Goal: Task Accomplishment & Management: Use online tool/utility

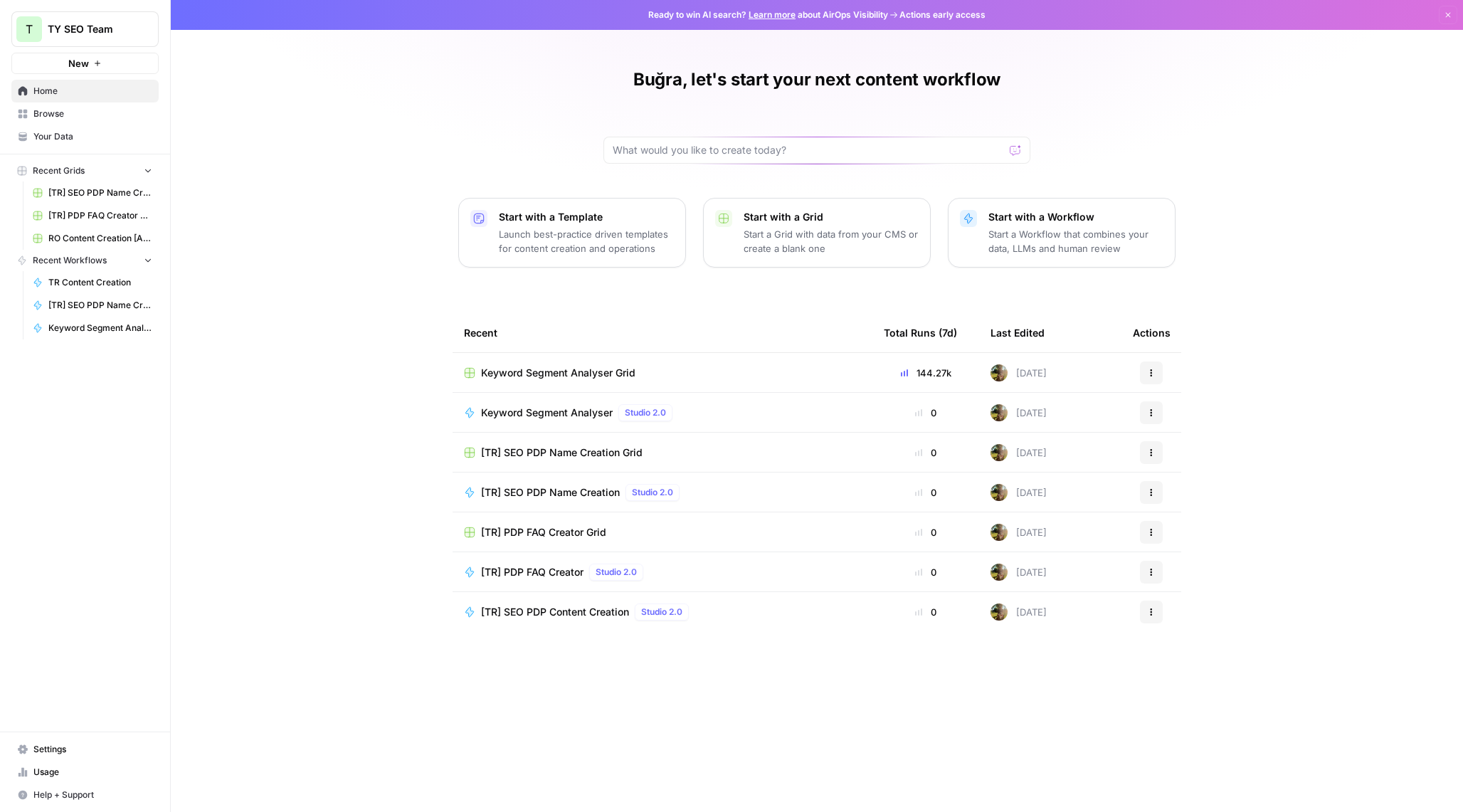
click at [67, 753] on span "Settings" at bounding box center [93, 750] width 119 height 13
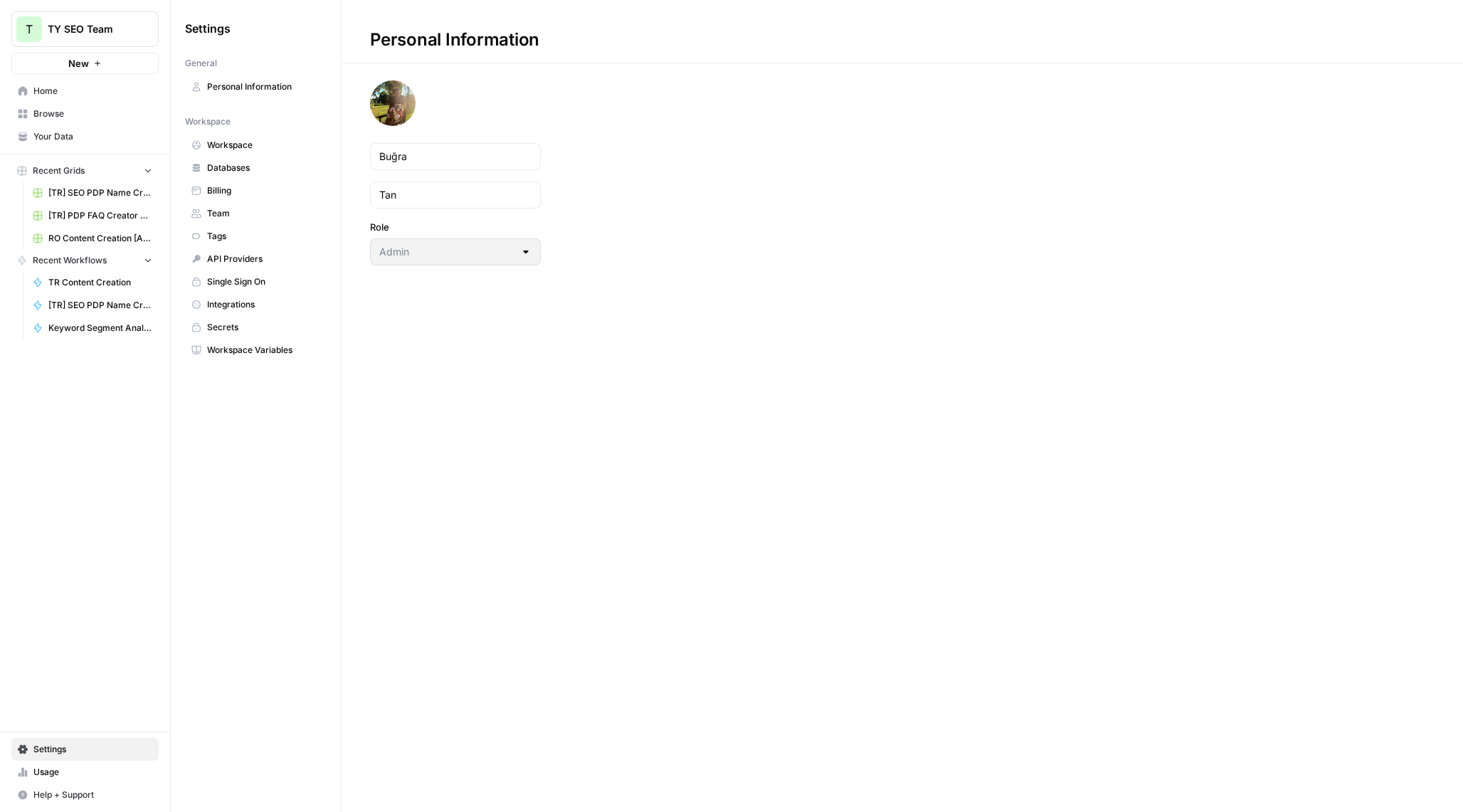
click at [241, 166] on span "Databases" at bounding box center [263, 168] width 113 height 13
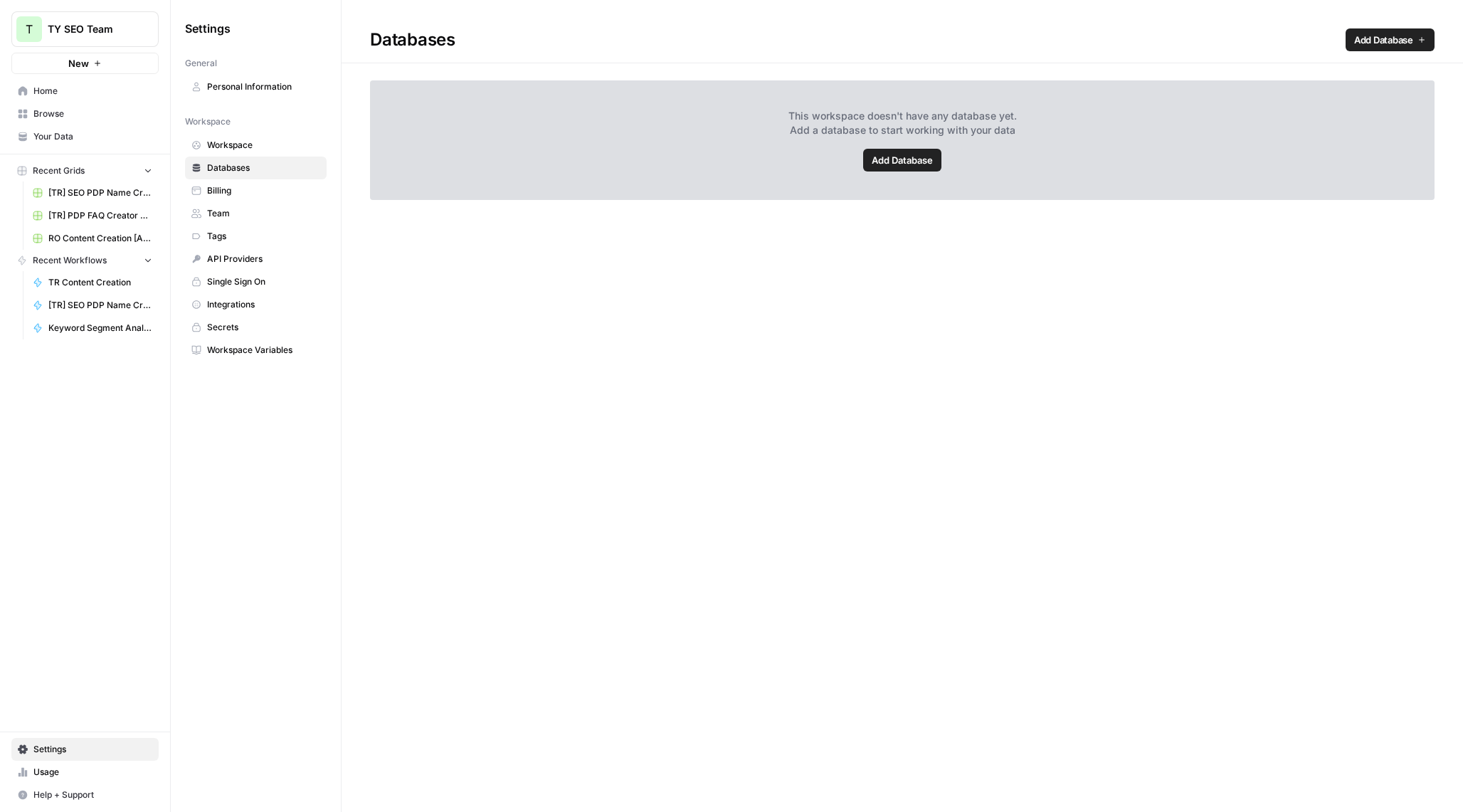
click at [240, 183] on link "Billing" at bounding box center [255, 190] width 142 height 22
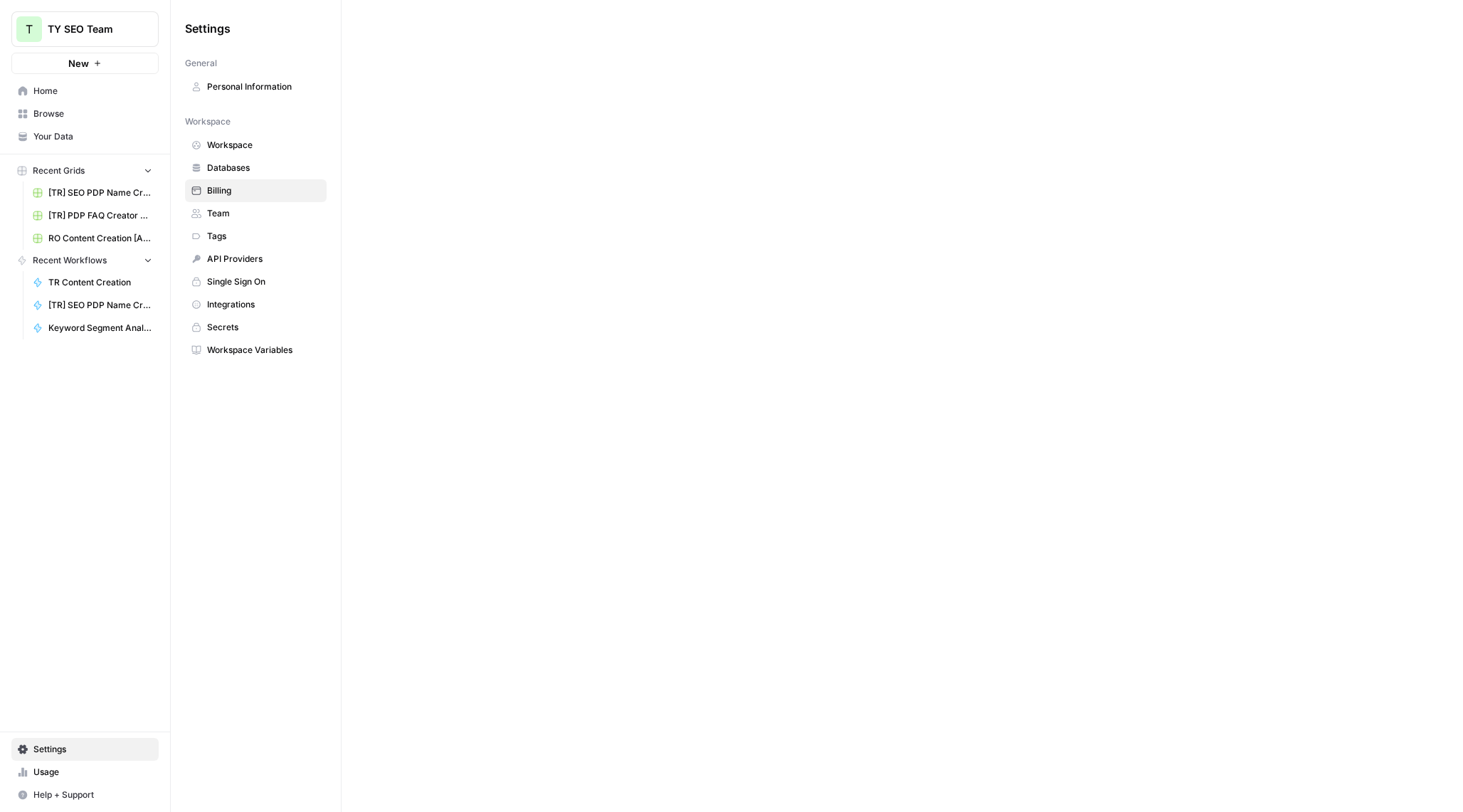
click at [65, 775] on span "Usage" at bounding box center [93, 772] width 119 height 13
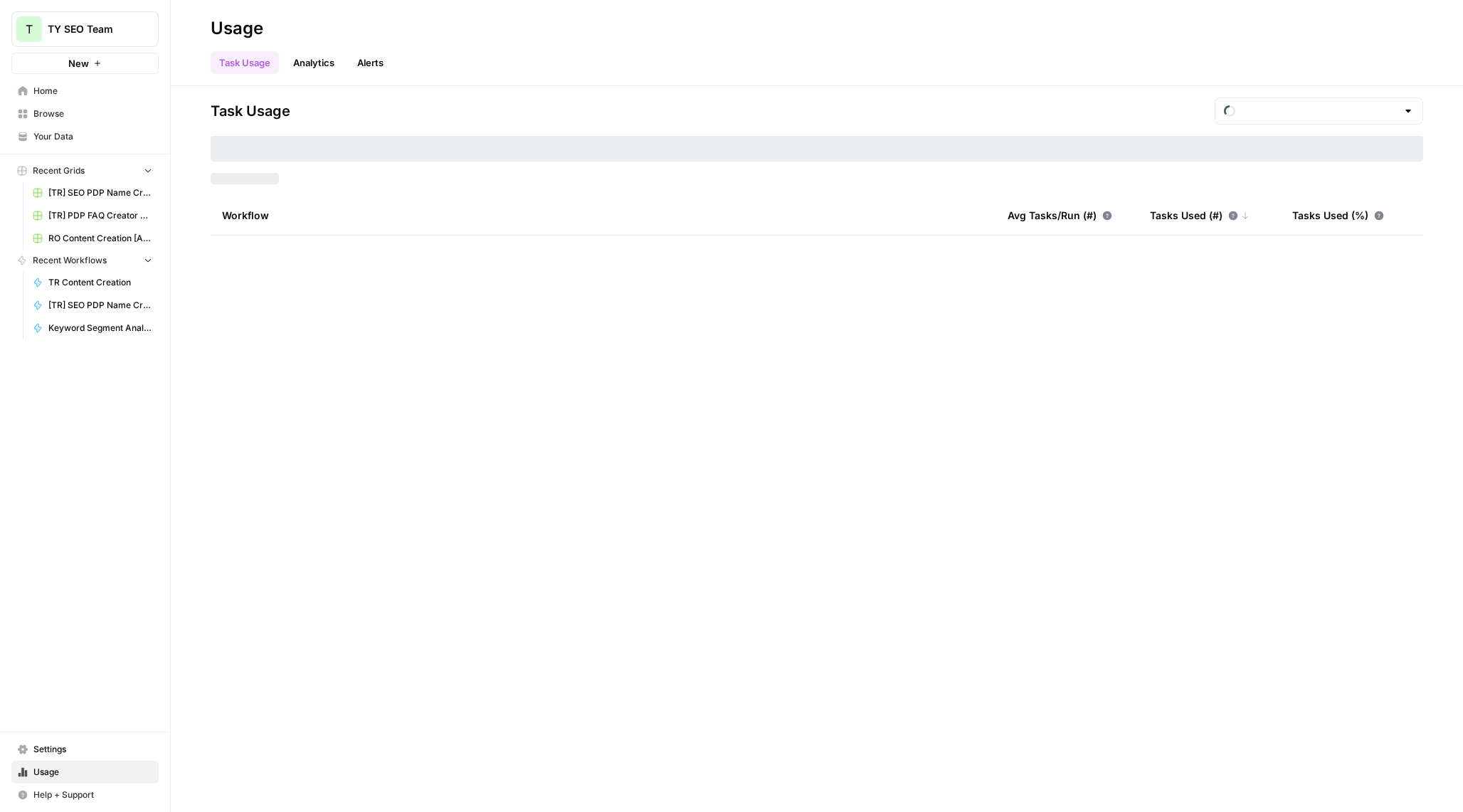
type input "September Tasks"
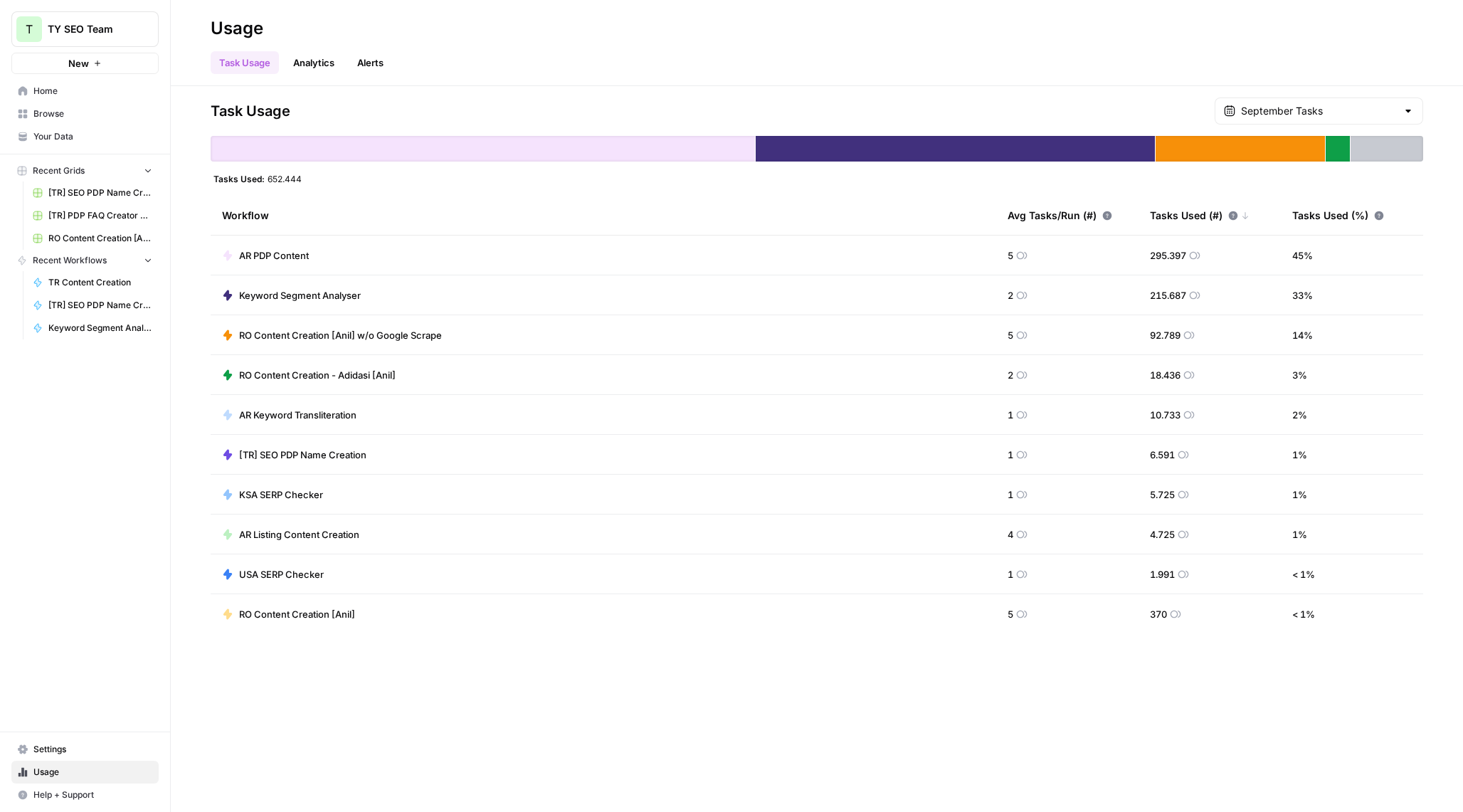
click at [1011, 150] on div at bounding box center [955, 148] width 399 height 25
click at [281, 290] on span "Keyword Segment Analyser" at bounding box center [300, 295] width 122 height 15
click at [65, 98] on link "Home" at bounding box center [85, 91] width 147 height 22
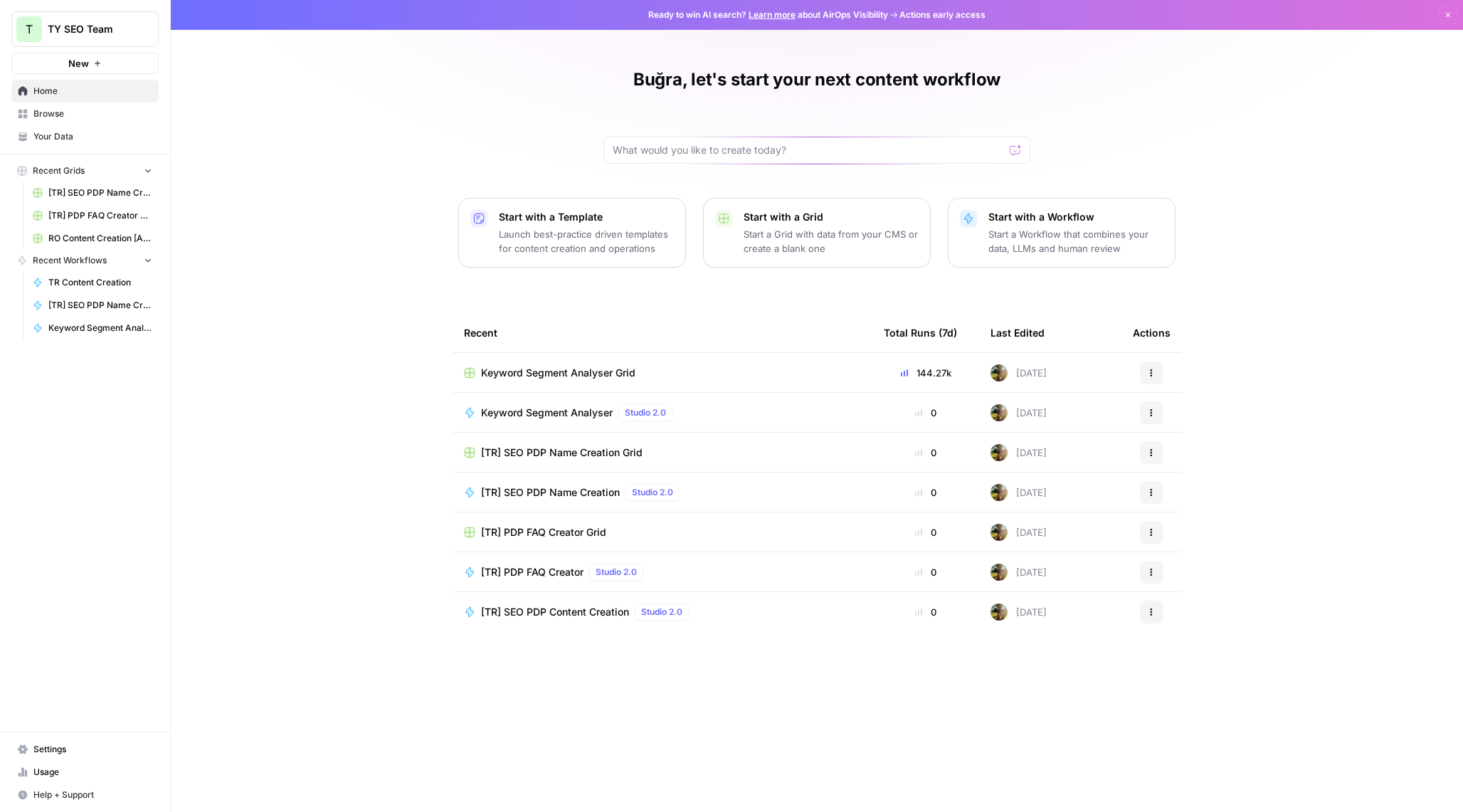
click at [570, 372] on span "Keyword Segment Analyser Grid" at bounding box center [558, 373] width 155 height 15
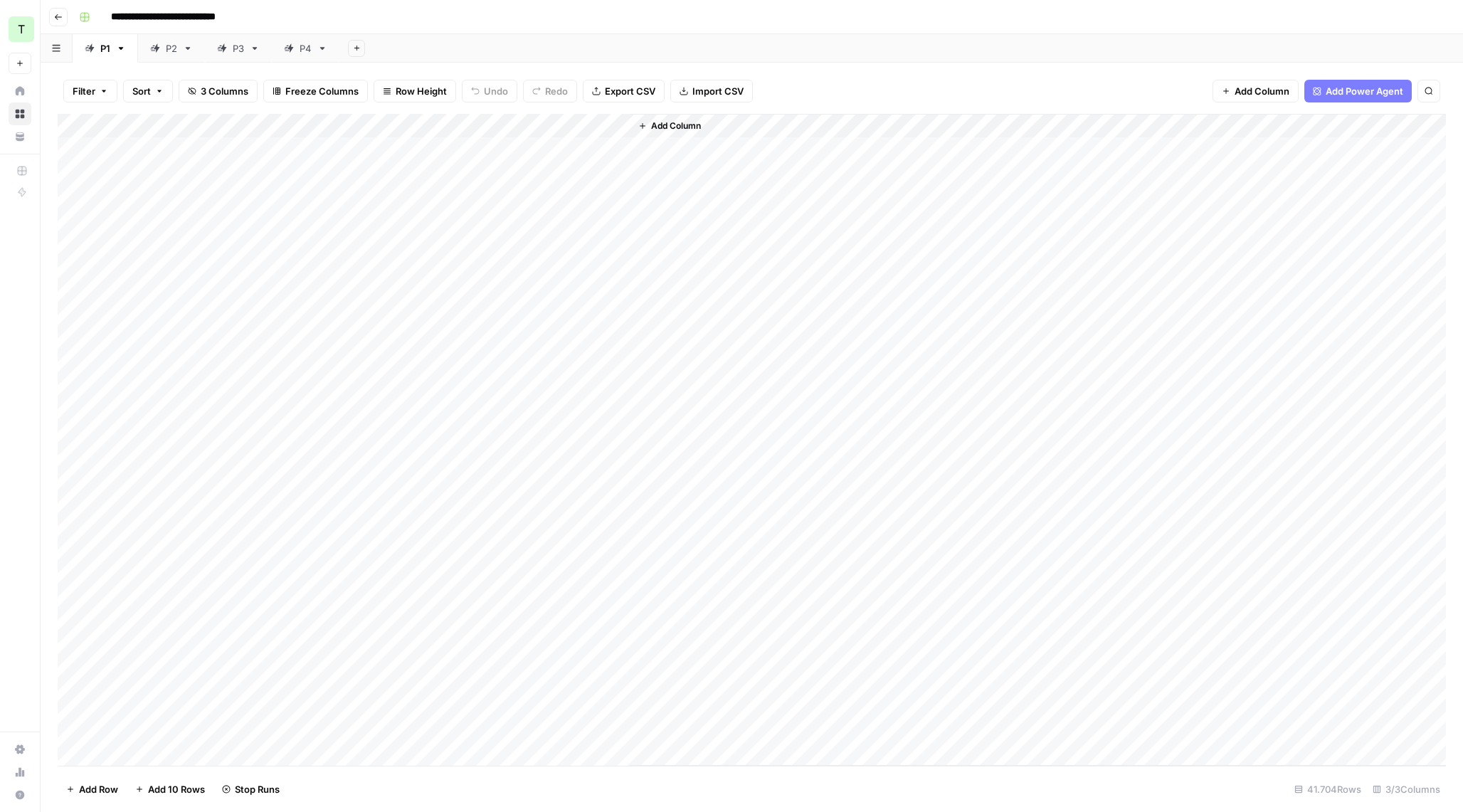
click at [485, 122] on div "Add Column" at bounding box center [751, 440] width 1388 height 652
click at [488, 125] on div "Add Column" at bounding box center [751, 440] width 1388 height 652
click at [160, 47] on div "P2" at bounding box center [163, 49] width 27 height 15
click at [242, 53] on div "P3" at bounding box center [239, 49] width 12 height 15
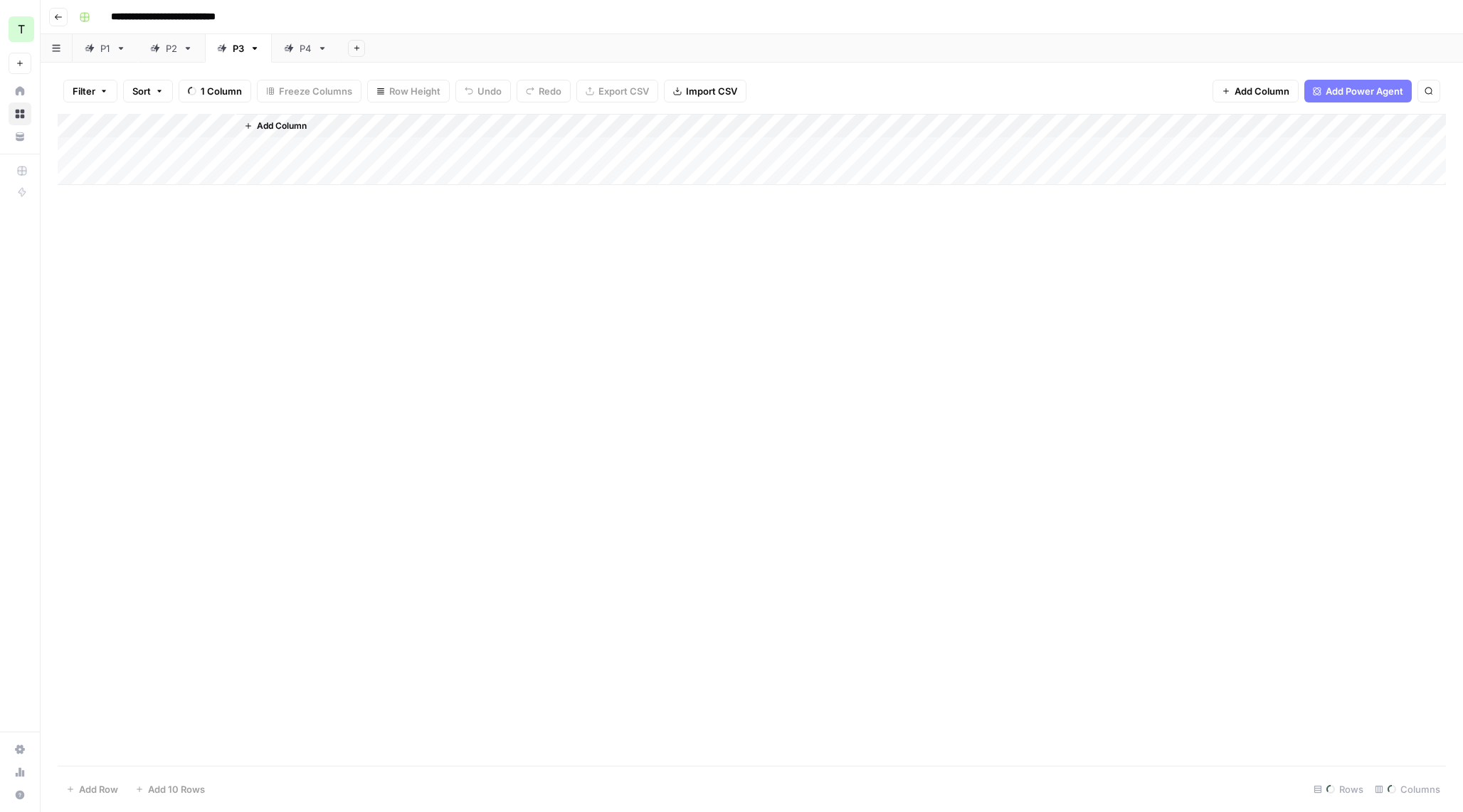
click at [300, 42] on div "P4" at bounding box center [306, 49] width 12 height 15
click at [109, 52] on div "P1" at bounding box center [105, 49] width 10 height 15
click at [467, 124] on div "Add Column" at bounding box center [751, 440] width 1388 height 652
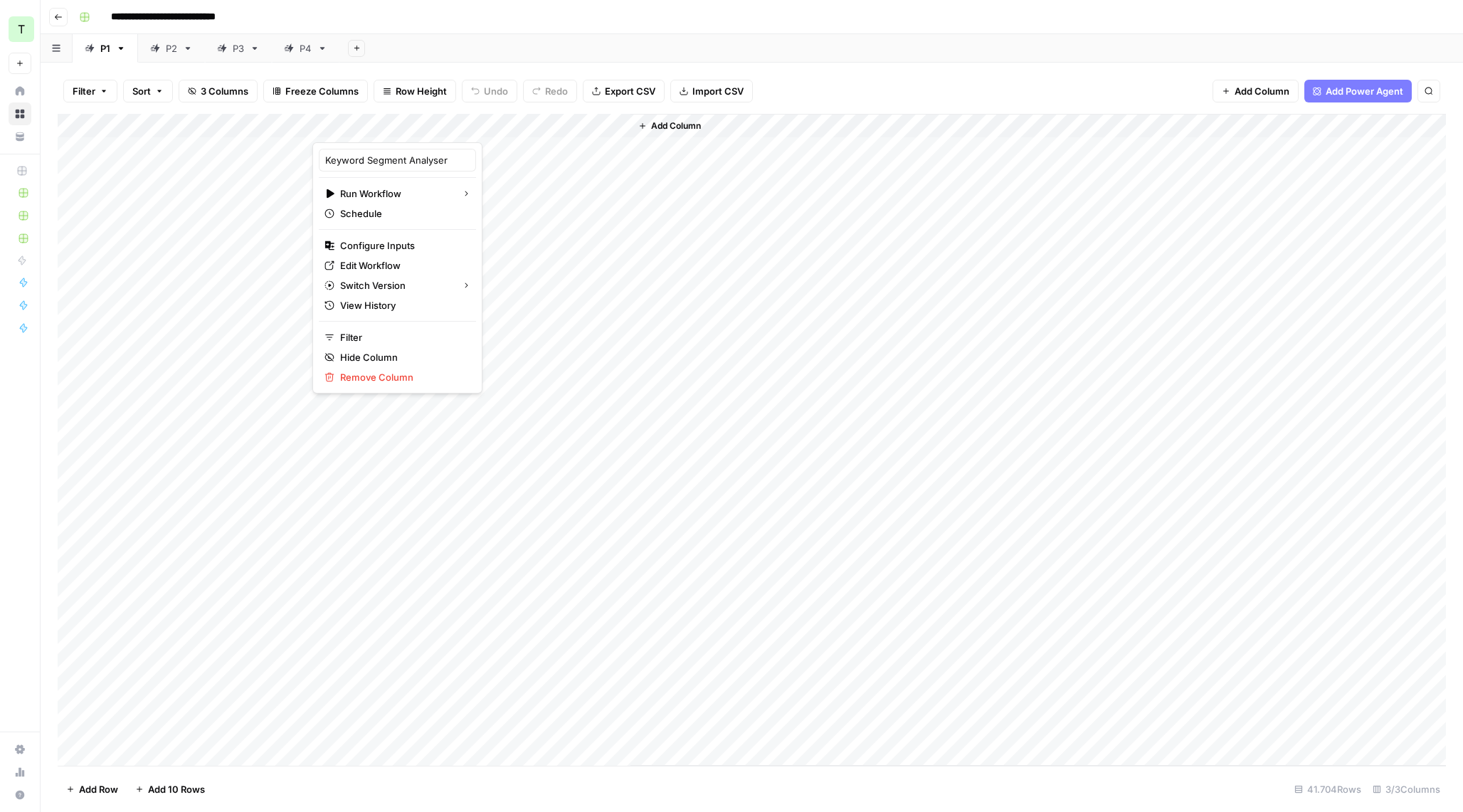
click at [739, 264] on div "Add Column" at bounding box center [1038, 440] width 816 height 652
click at [817, 338] on div "Add Column" at bounding box center [1038, 440] width 816 height 652
click at [167, 52] on div "P2" at bounding box center [171, 49] width 12 height 15
click at [467, 126] on div "Add Column" at bounding box center [751, 440] width 1388 height 652
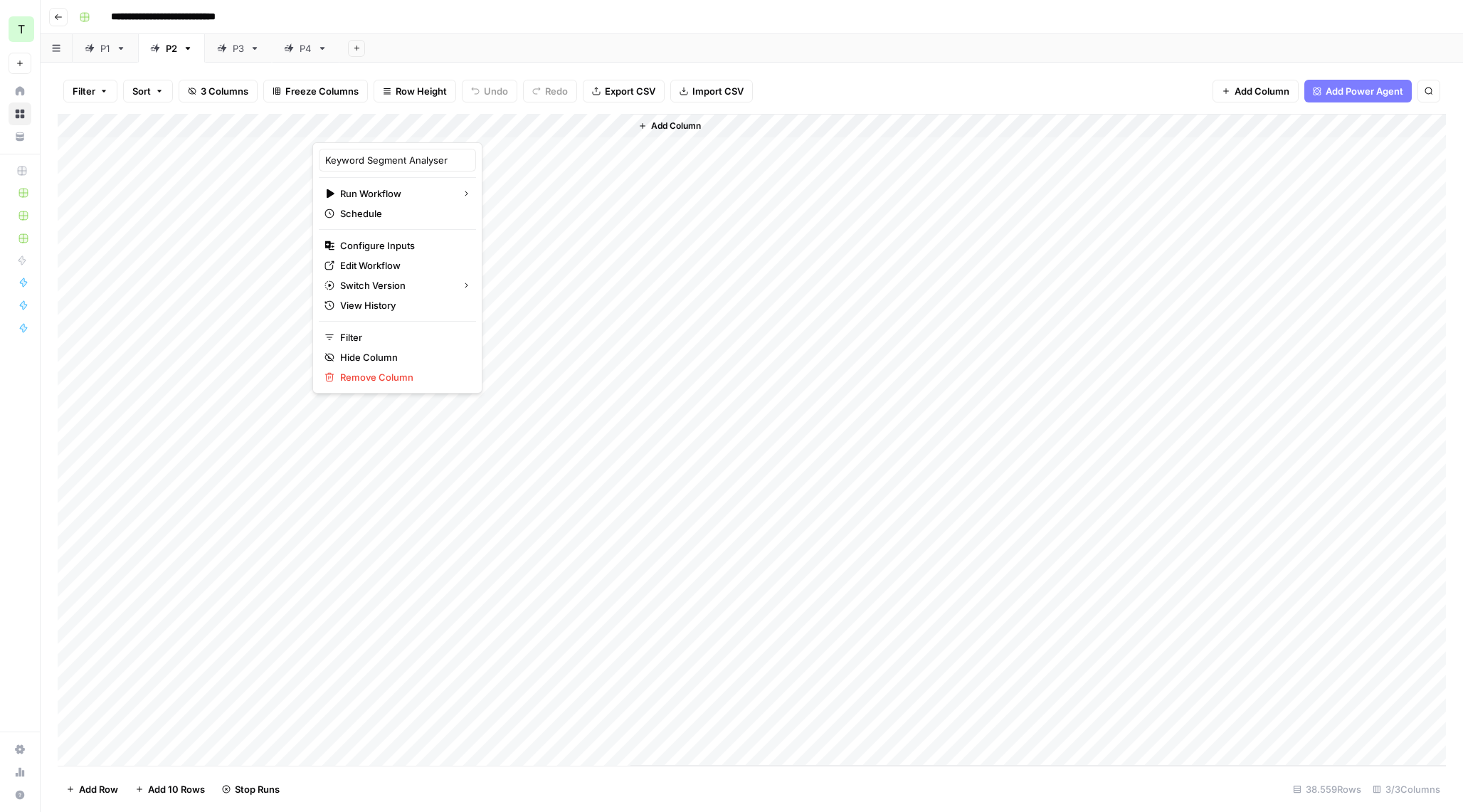
click at [488, 126] on div at bounding box center [407, 128] width 190 height 28
click at [462, 119] on div at bounding box center [407, 128] width 190 height 28
click at [816, 366] on div "Add Column" at bounding box center [1038, 440] width 816 height 652
click at [489, 124] on div "Add Column" at bounding box center [751, 440] width 1388 height 652
click at [229, 48] on div "P3" at bounding box center [230, 49] width 27 height 15
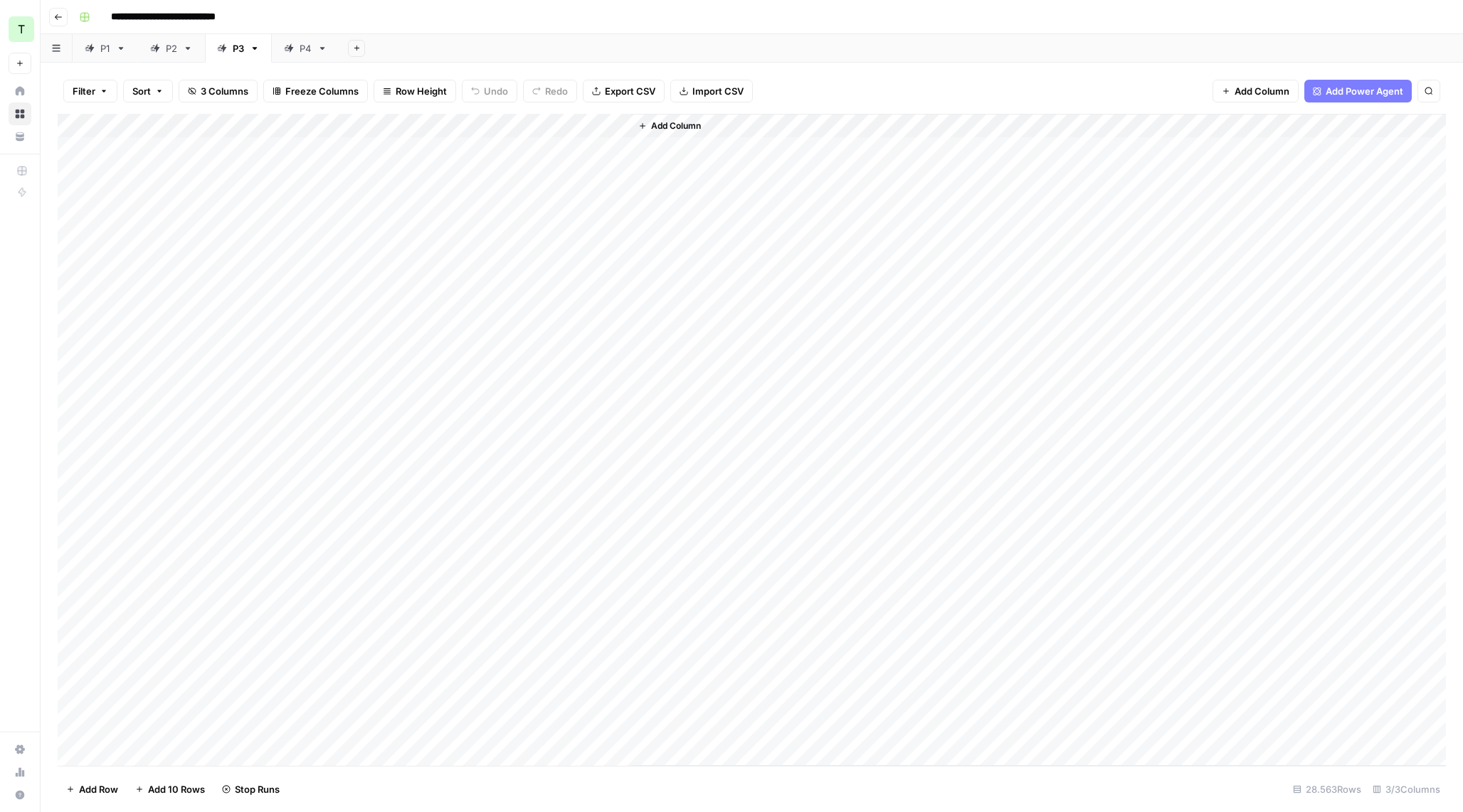
click at [488, 126] on div "Add Column" at bounding box center [751, 440] width 1388 height 652
click at [489, 127] on div "Add Column" at bounding box center [751, 440] width 1388 height 652
click at [571, 54] on div "Add Sheet" at bounding box center [901, 48] width 1123 height 28
click at [292, 41] on div "P4" at bounding box center [298, 49] width 28 height 15
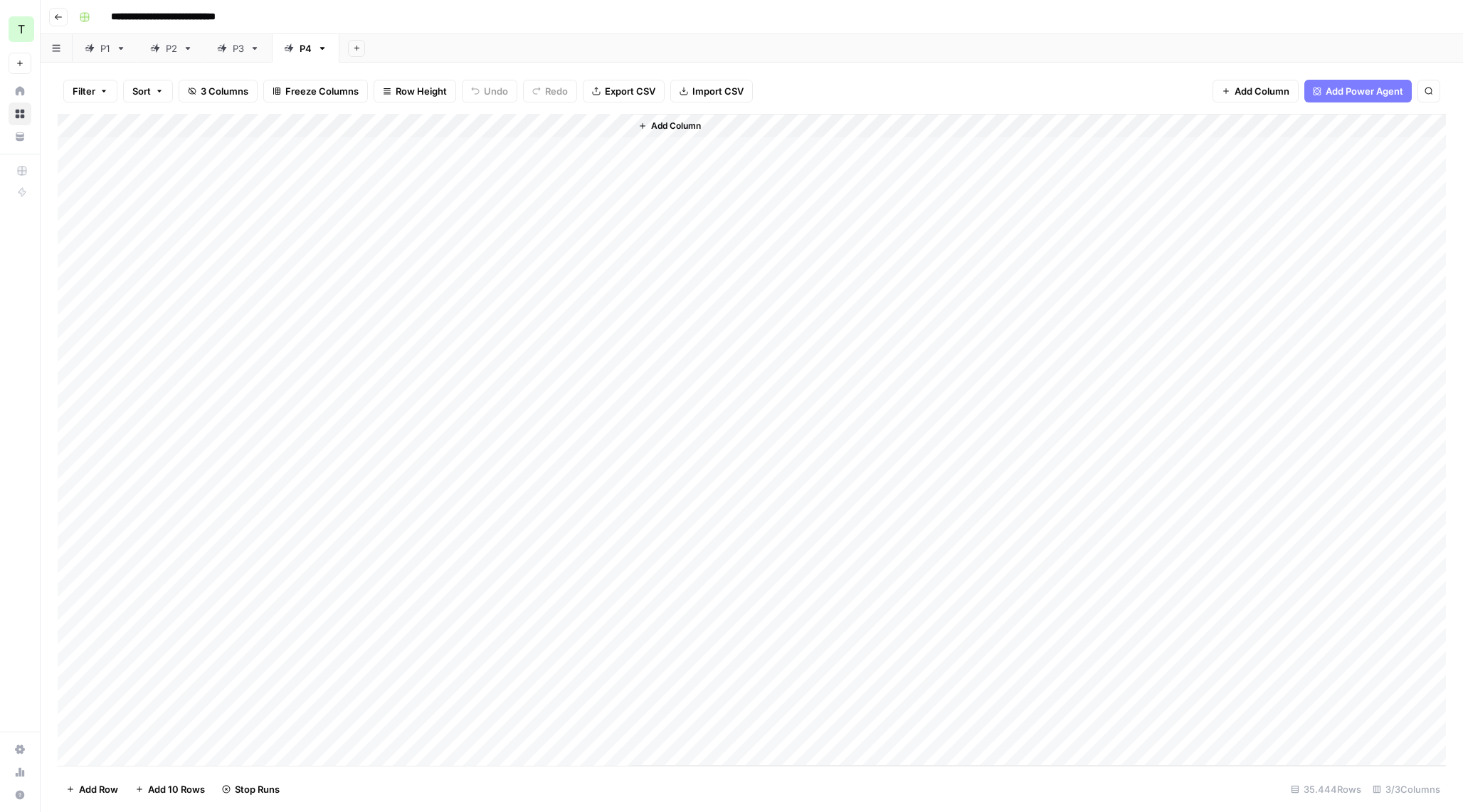
click at [491, 123] on div "Add Column" at bounding box center [751, 440] width 1388 height 652
click at [94, 50] on icon at bounding box center [90, 49] width 10 height 10
click at [169, 52] on div "P2" at bounding box center [171, 49] width 12 height 15
click at [239, 52] on div "P3" at bounding box center [239, 49] width 12 height 15
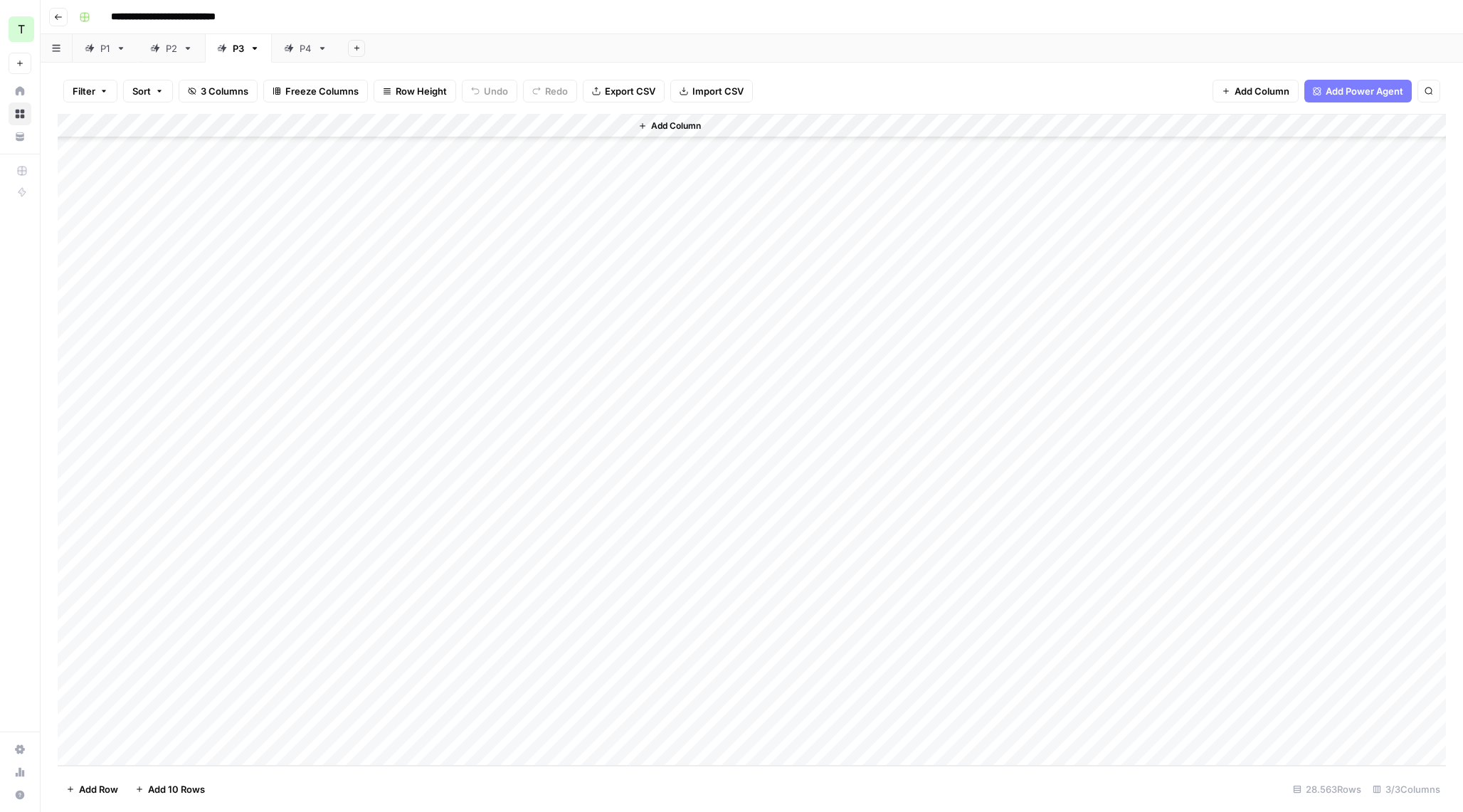
click at [302, 41] on div "P4" at bounding box center [306, 49] width 12 height 15
